Goal: Task Accomplishment & Management: Manage account settings

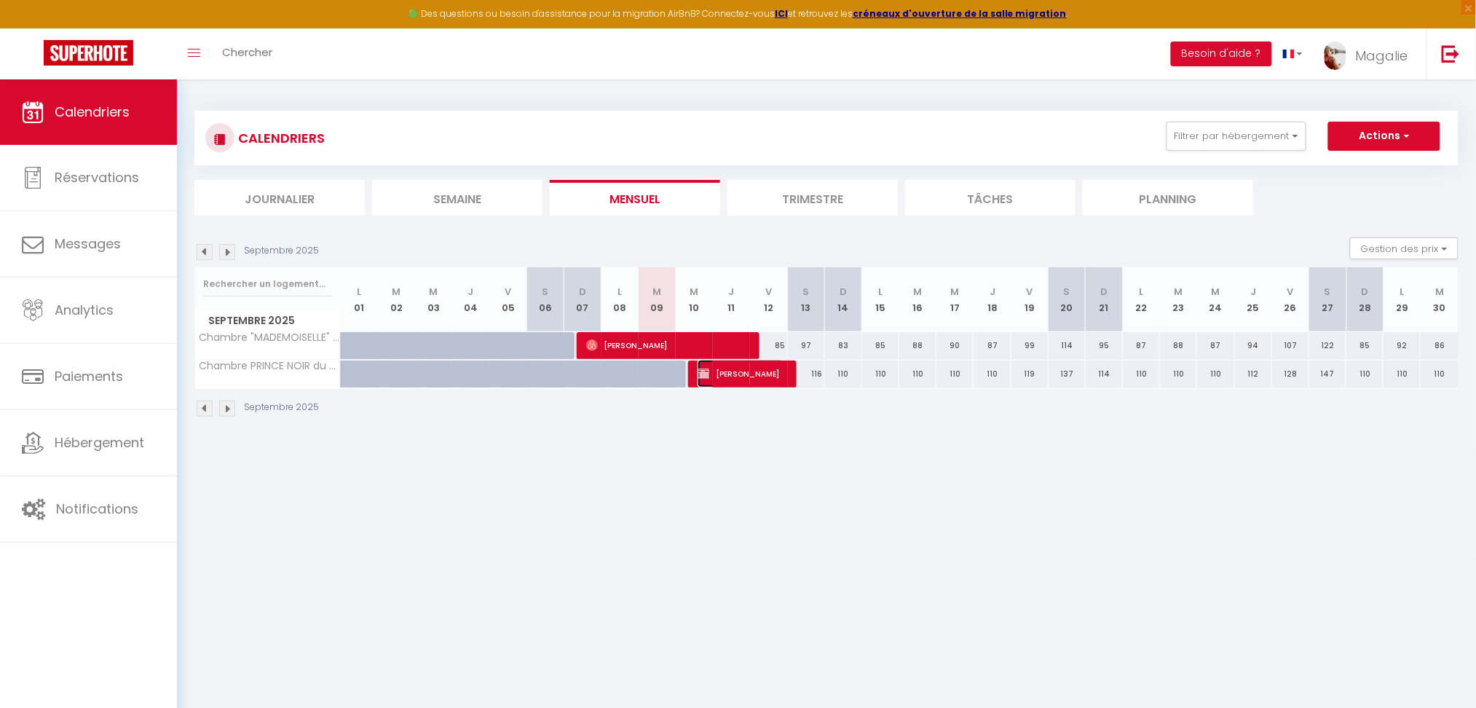
click at [755, 378] on span "[PERSON_NAME]" at bounding box center [741, 374] width 87 height 28
select select "OK"
select select "KO"
select select "1"
select select "0"
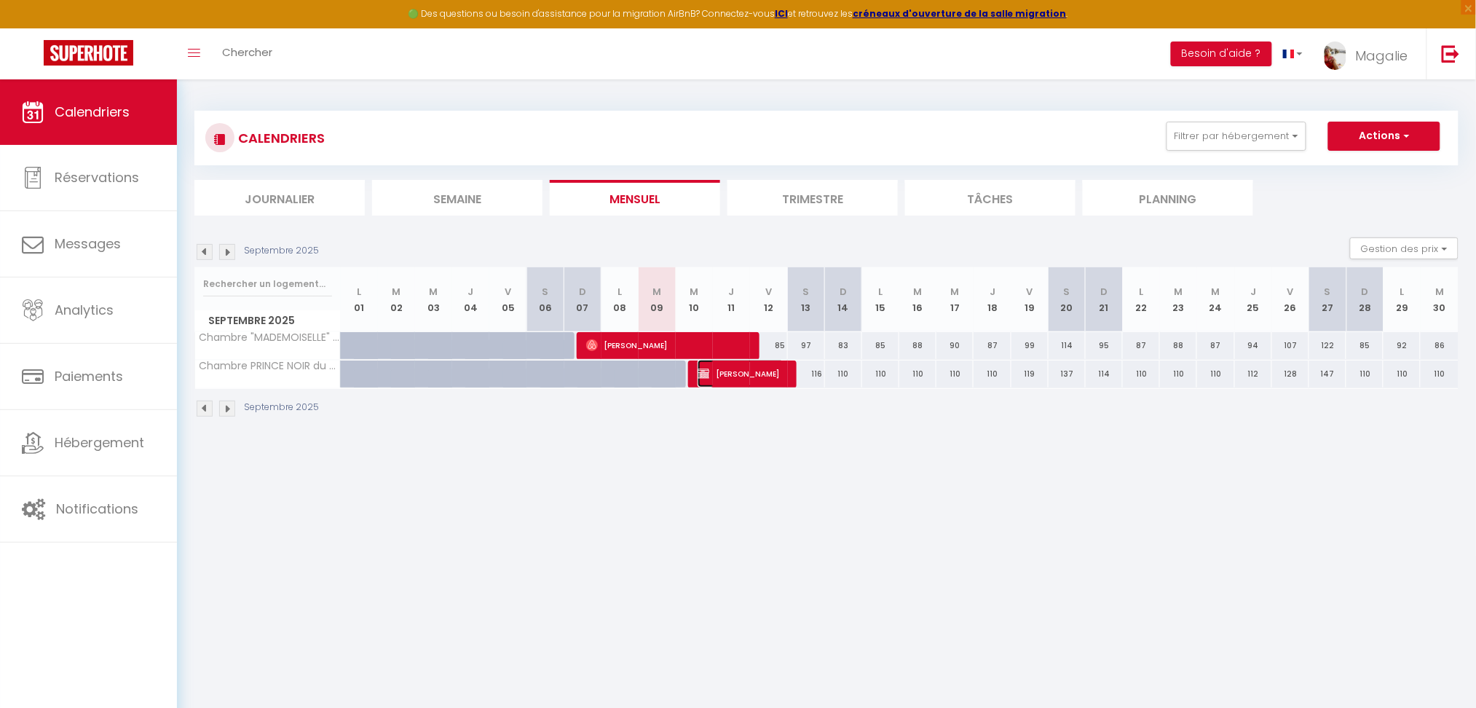
select select "1"
select select
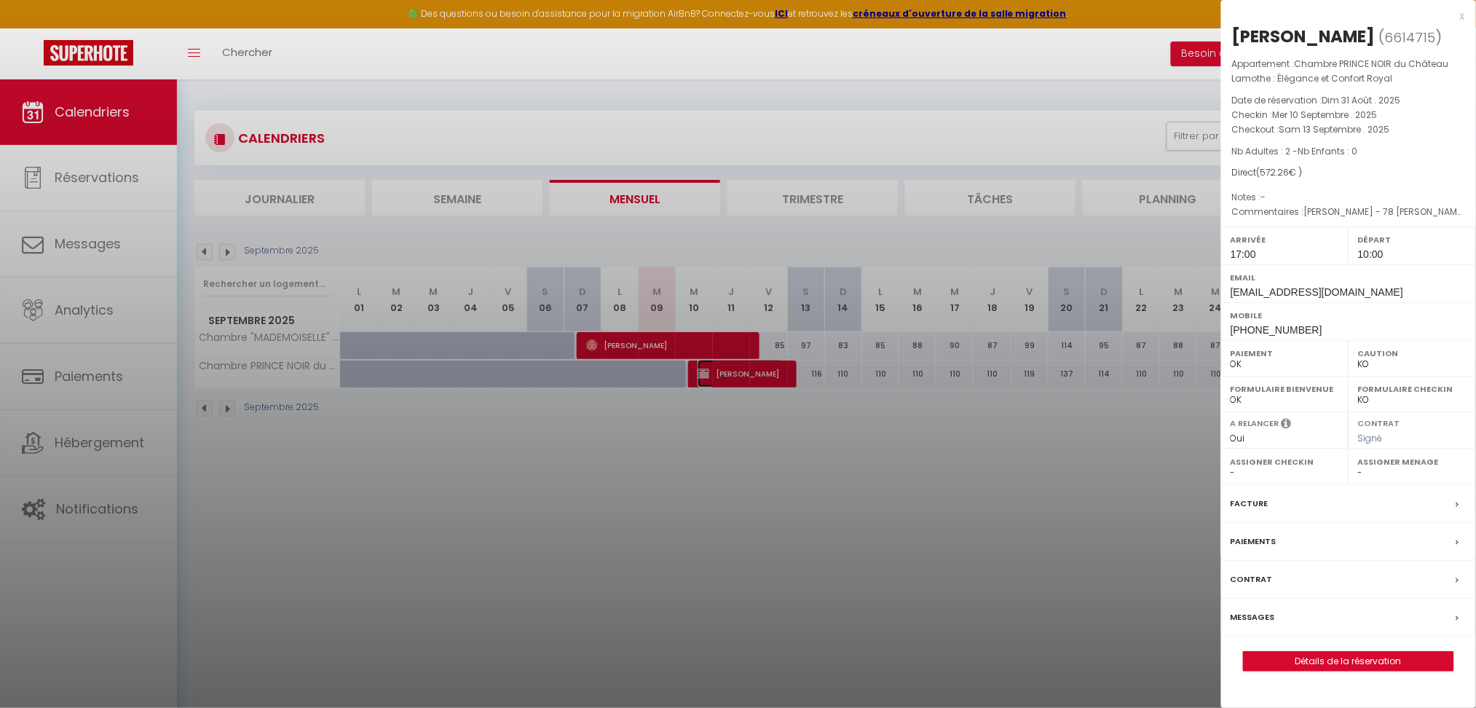
select select "52366"
click at [1365, 669] on link "Détails de la réservation" at bounding box center [1349, 661] width 210 height 19
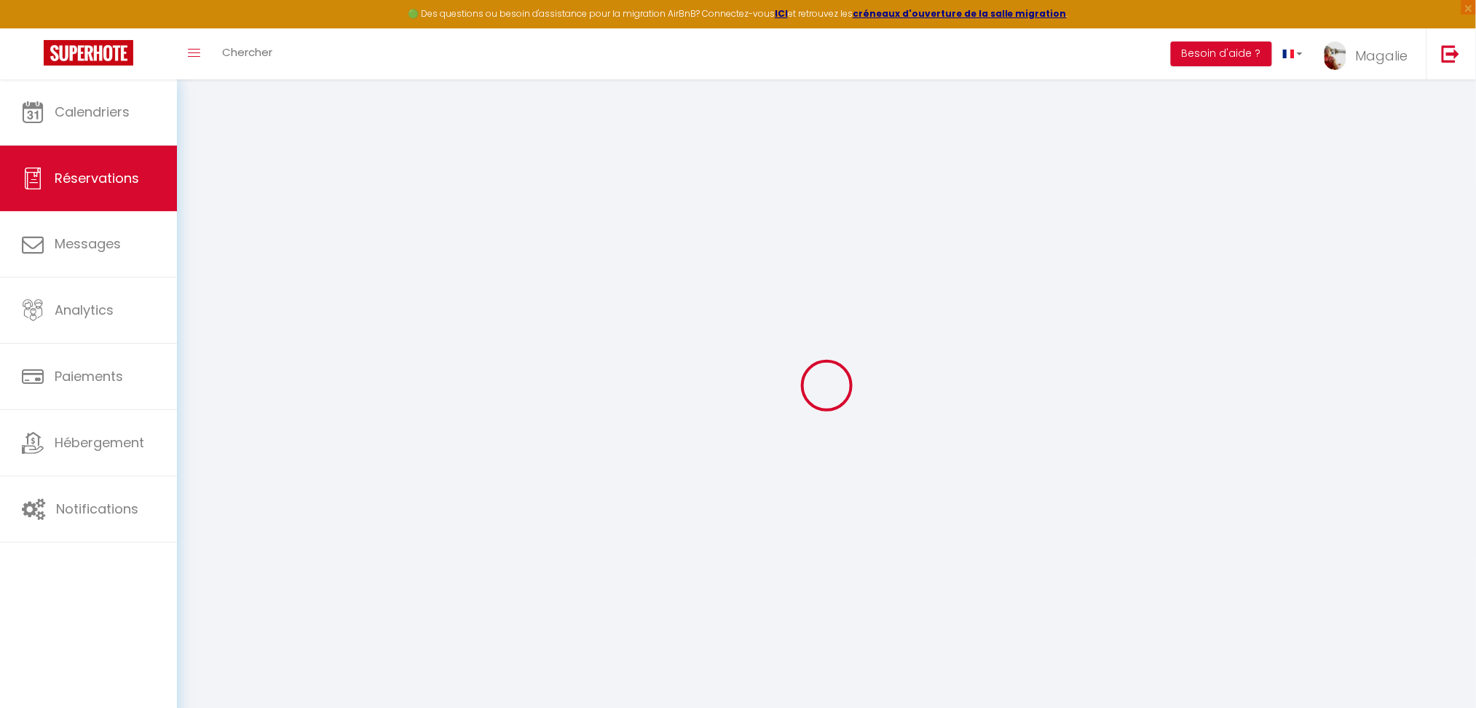
type input "[PERSON_NAME]"
type input "[EMAIL_ADDRESS][DOMAIN_NAME]"
type input "[PHONE_NUMBER]"
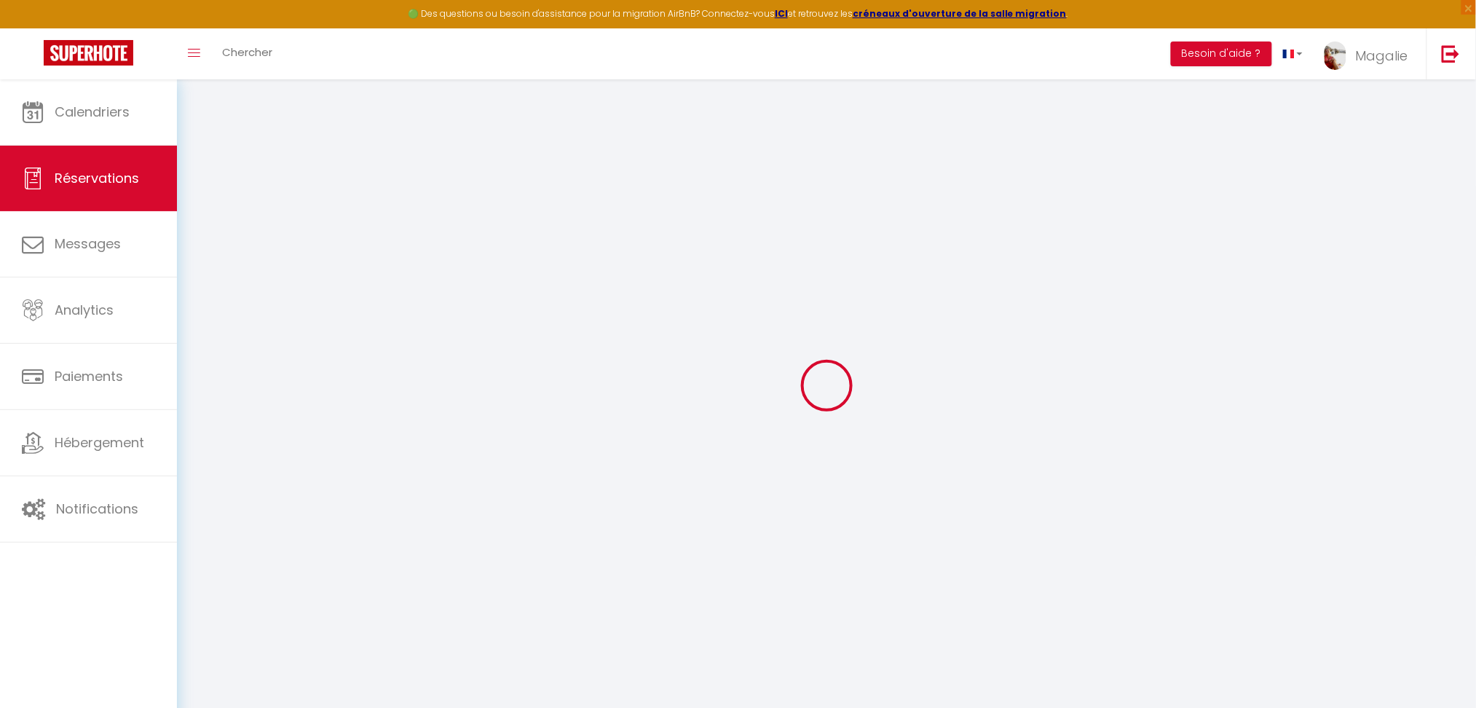
type input "9172079103"
type input "10025"
type input "[STREET_ADDRESS]"
type input "[US_STATE]"
select select "US"
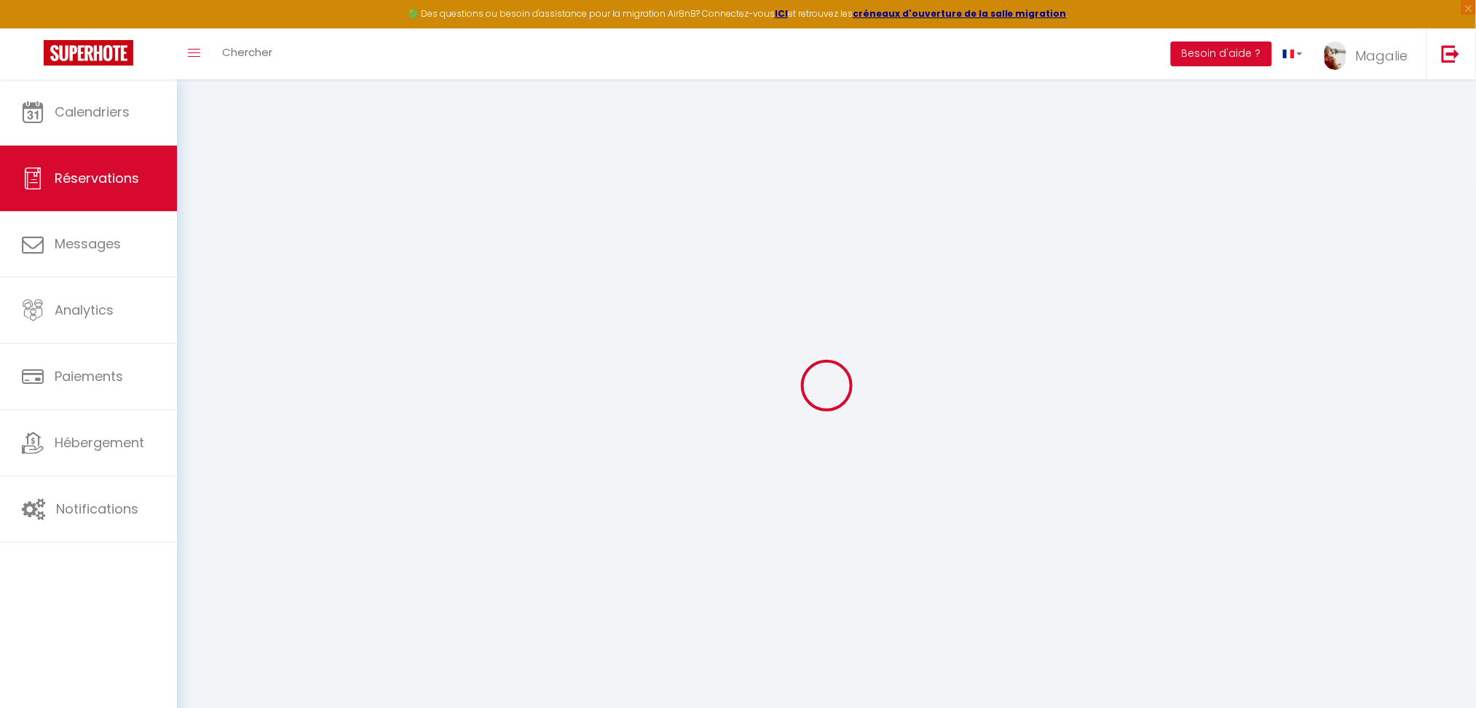
select select "51366"
select select "1"
type input "Mer 10 Septembre 2025"
select select
type input "[DATE]"
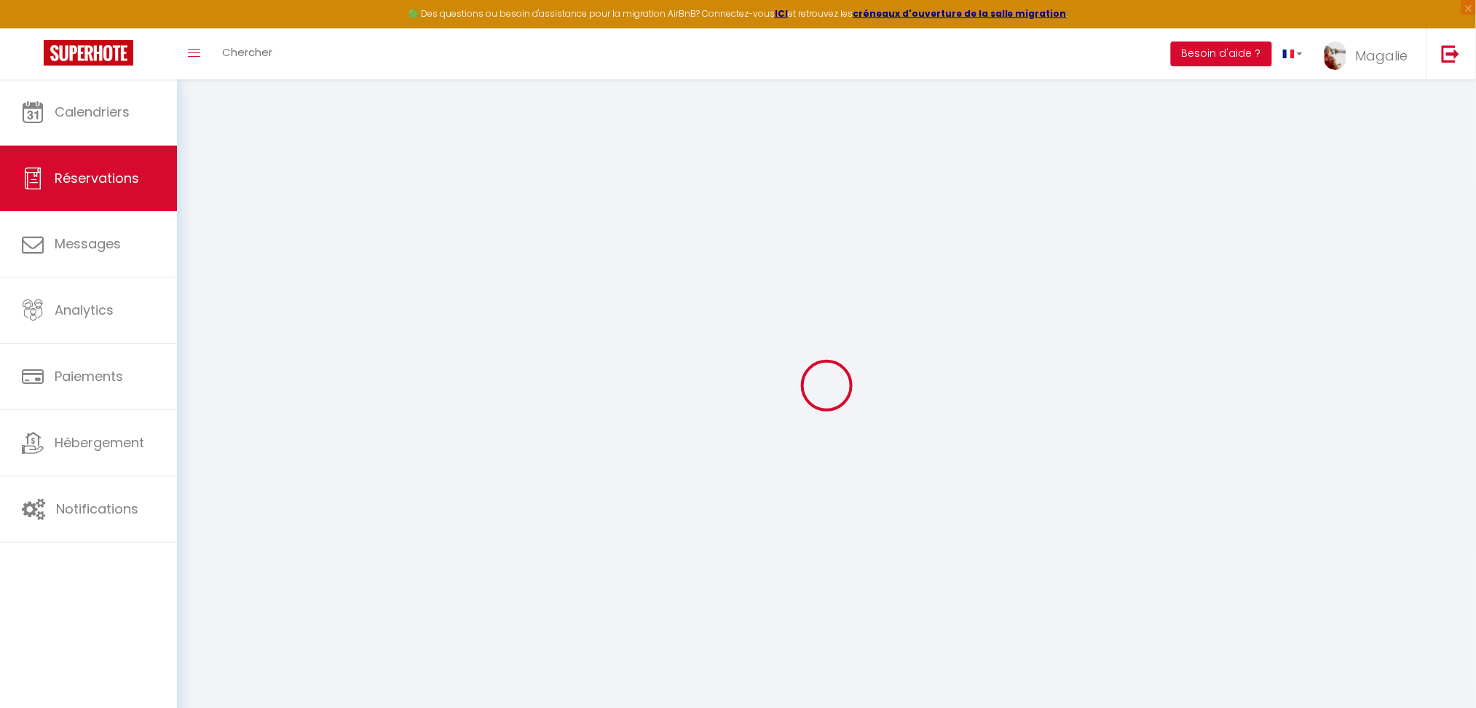
select select
type input "2"
select select "12"
select select
type input "408.74"
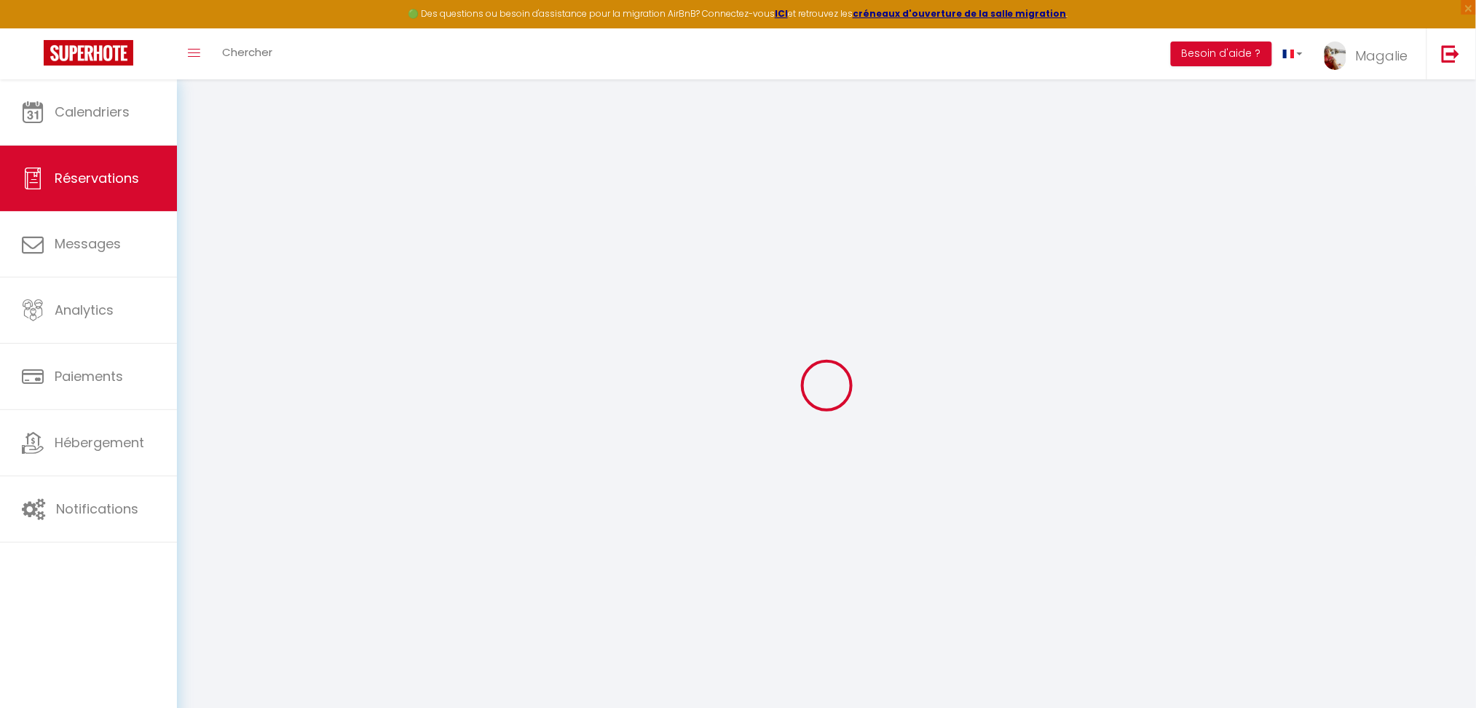
checkbox input "true"
type input "0"
type input "95"
type input "20"
type input "0"
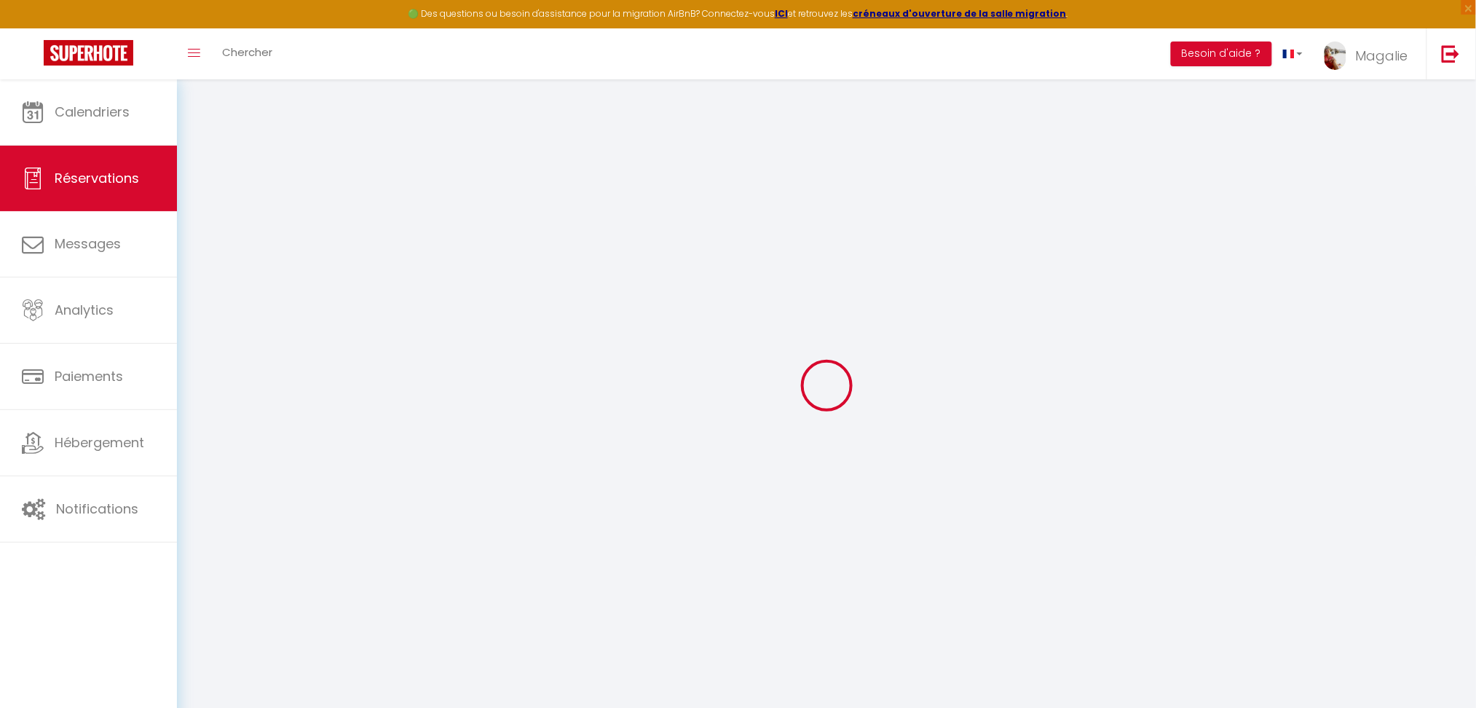
select select
select select "14"
checkbox input "true"
select select
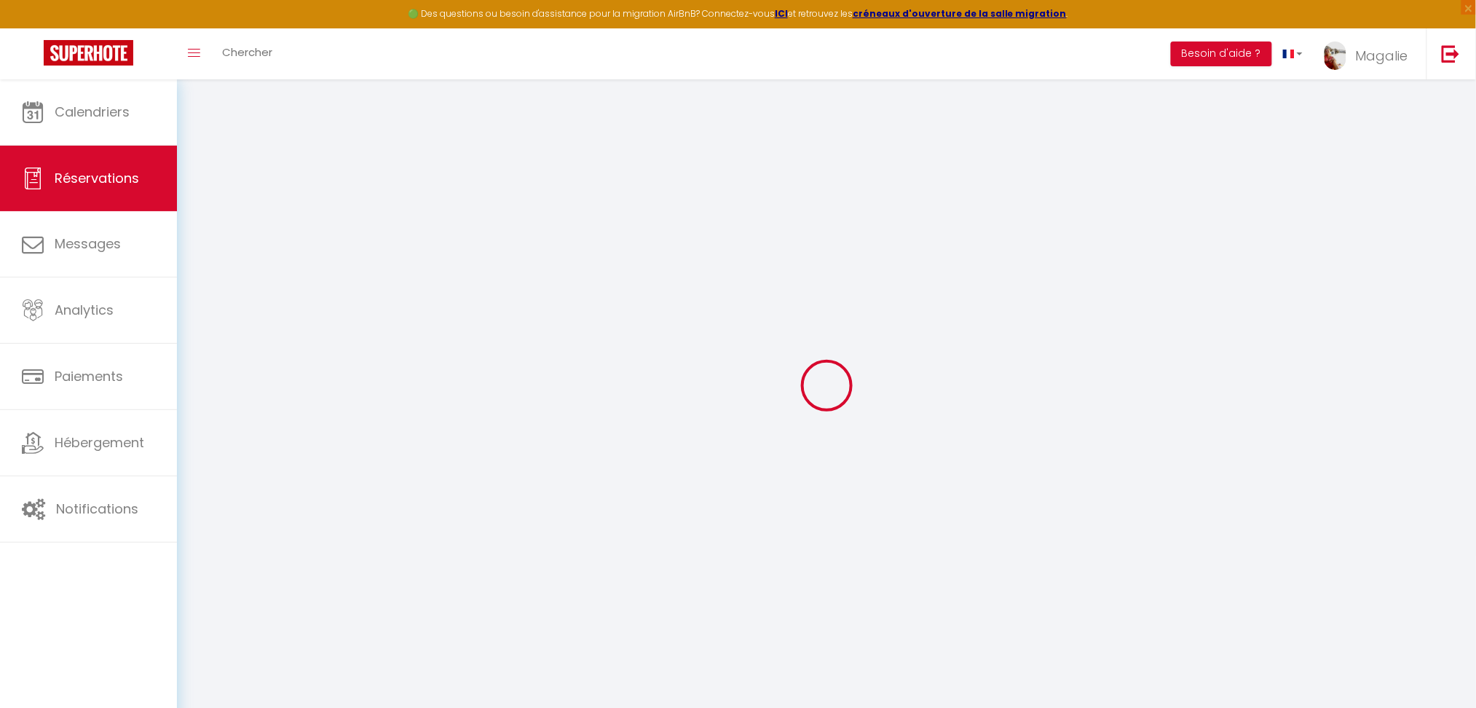
select select
checkbox input "true"
select select
checkbox input "true"
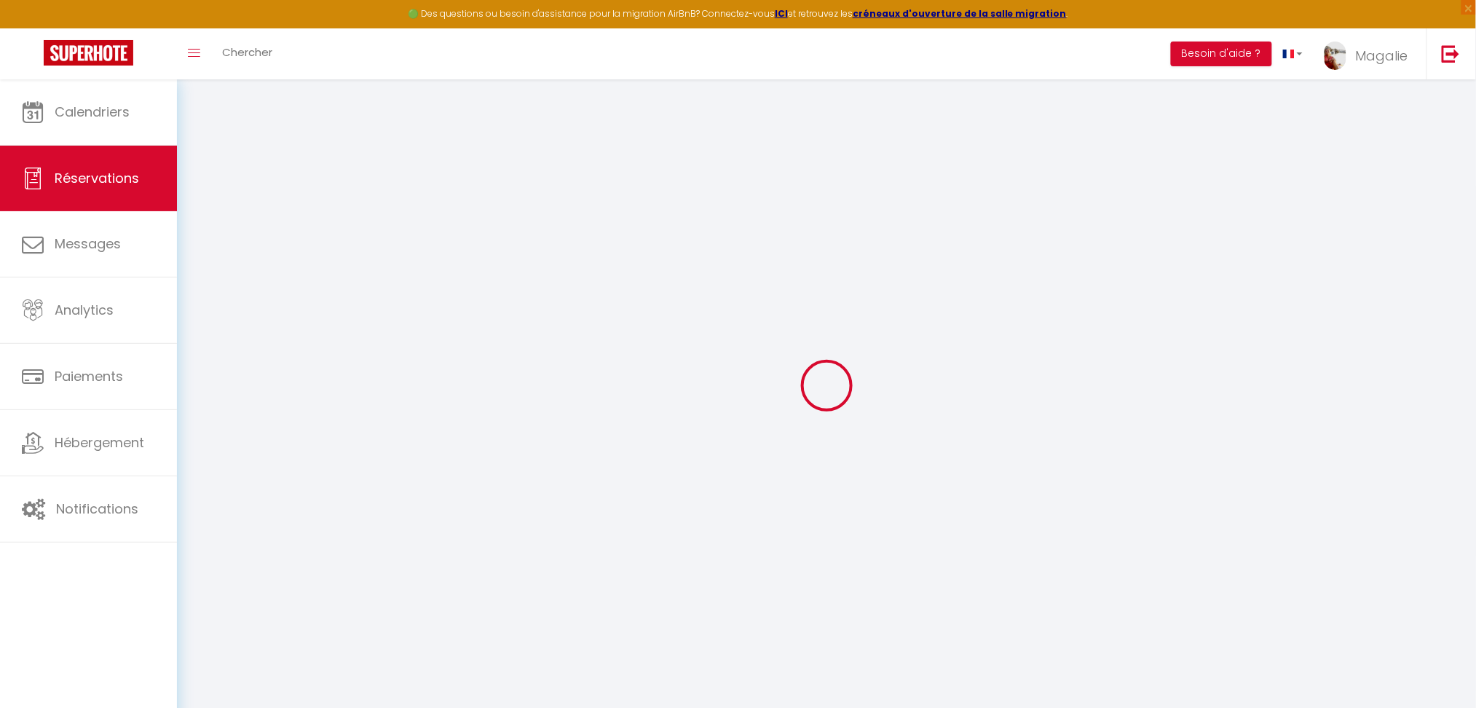
type please0 "[PERSON_NAME] - 78 [PERSON_NAME] - 73"
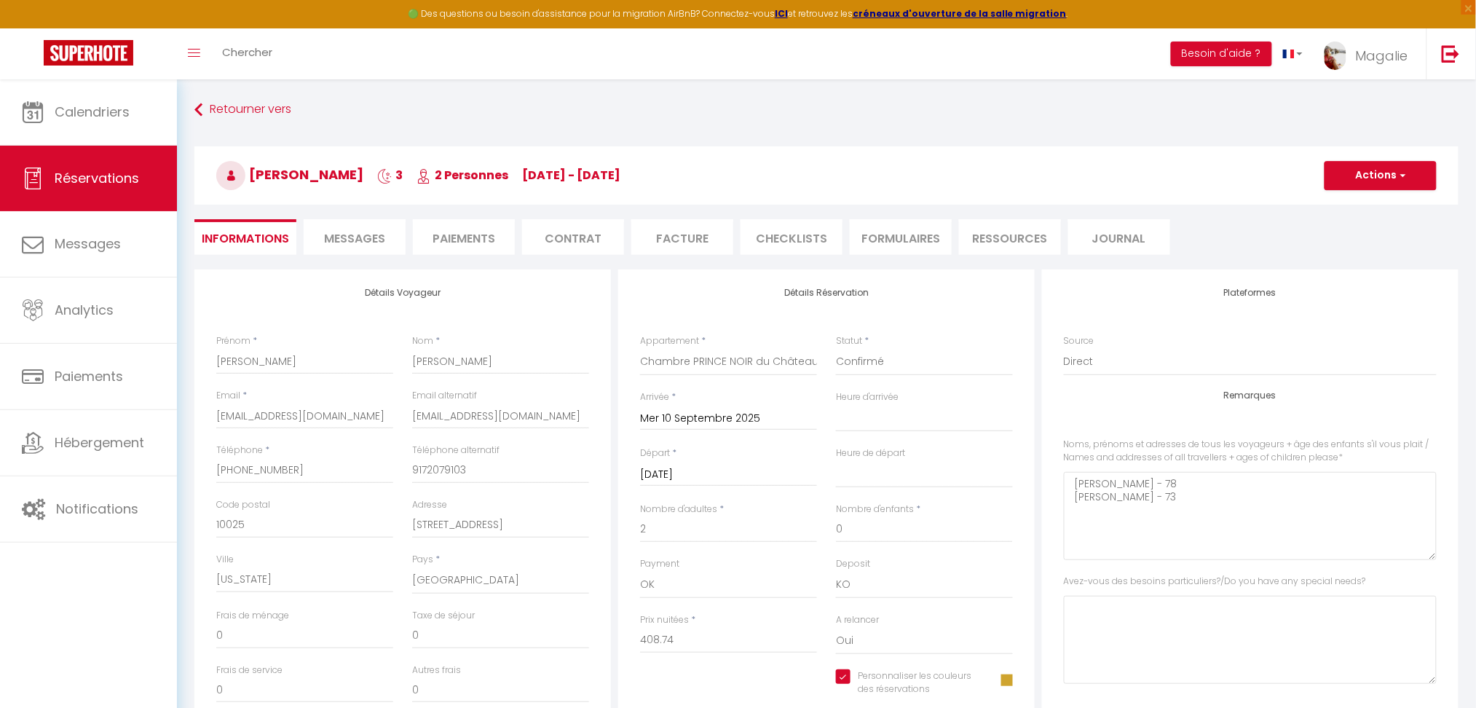
type input "140"
type input "23.52"
select select
checkbox input "true"
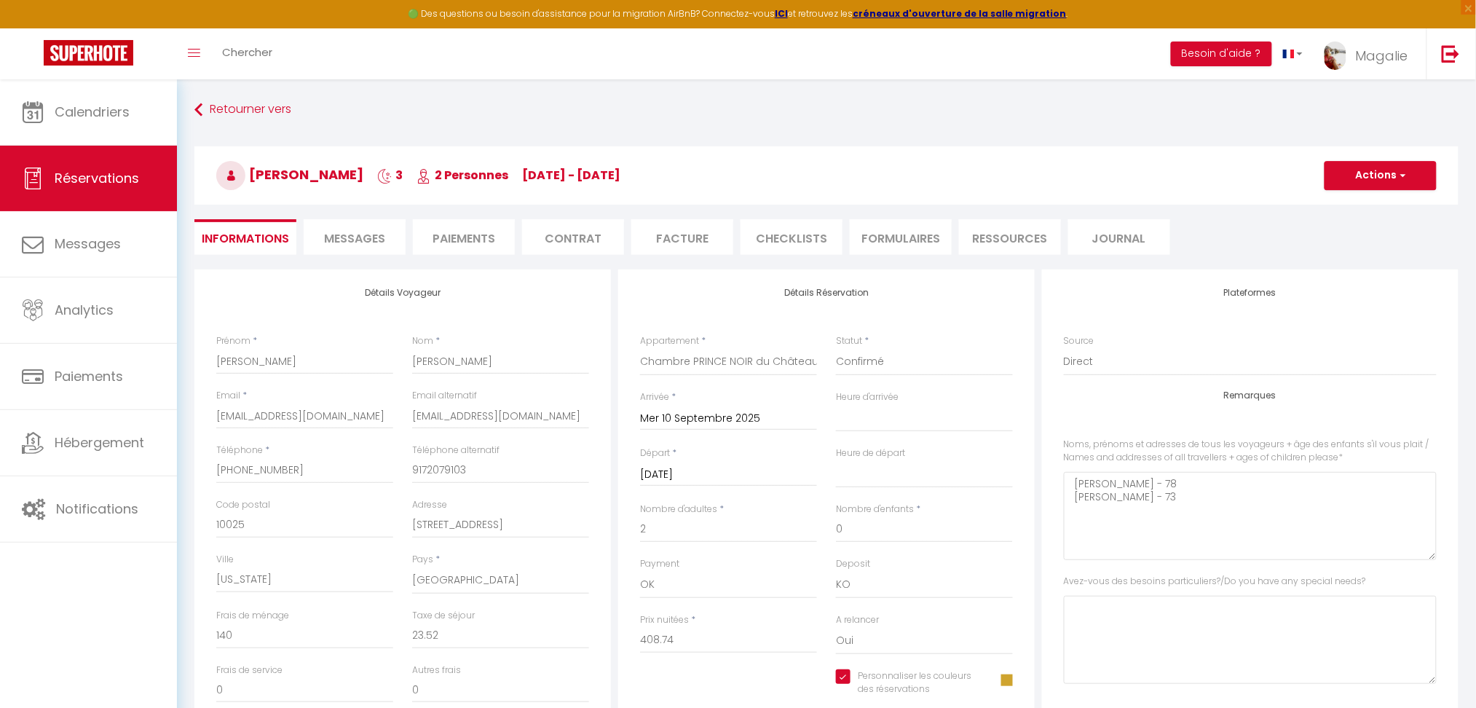
select select "17:00"
select select "10:00"
